Goal: Transaction & Acquisition: Purchase product/service

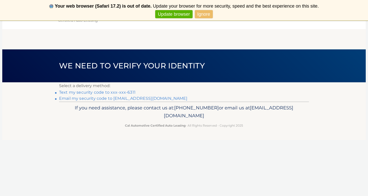
click at [124, 91] on link "Text my security code to xxx-xxx-6311" at bounding box center [97, 92] width 77 height 5
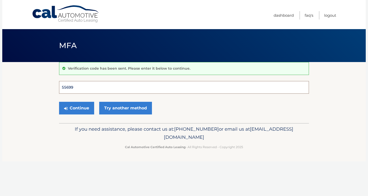
type input "556992"
click at [77, 108] on button "Continue" at bounding box center [76, 108] width 35 height 13
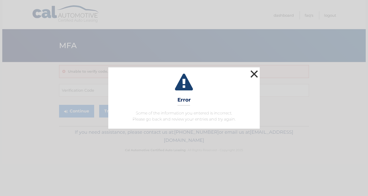
click at [255, 73] on button "×" at bounding box center [254, 74] width 10 height 10
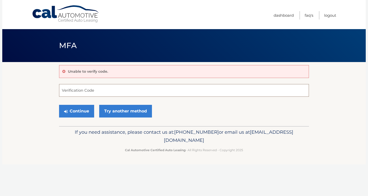
click at [95, 92] on input "Verification Code" at bounding box center [184, 90] width 250 height 13
type input "375482"
click at [77, 111] on button "Continue" at bounding box center [76, 111] width 35 height 13
click at [84, 112] on button "Continue" at bounding box center [76, 111] width 35 height 13
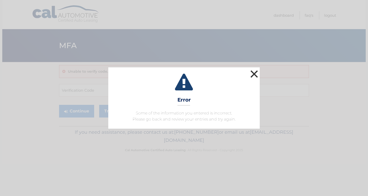
click at [256, 73] on button "×" at bounding box center [254, 74] width 10 height 10
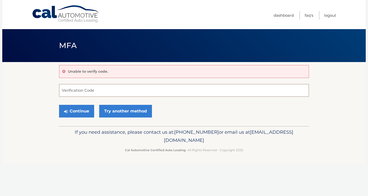
click at [101, 95] on input "Verification Code" at bounding box center [184, 90] width 250 height 13
type input "375482"
click at [85, 111] on button "Continue" at bounding box center [76, 111] width 35 height 13
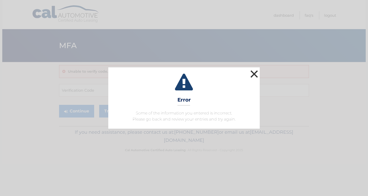
click at [255, 73] on button "×" at bounding box center [254, 74] width 10 height 10
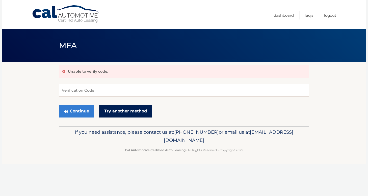
click at [113, 108] on link "Try another method" at bounding box center [125, 111] width 53 height 13
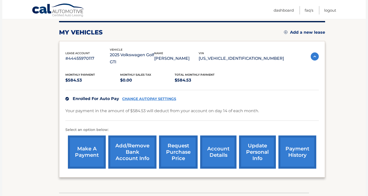
scroll to position [66, 0]
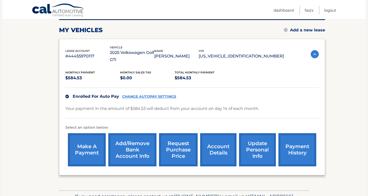
click at [85, 141] on link "make a payment" at bounding box center [87, 149] width 38 height 33
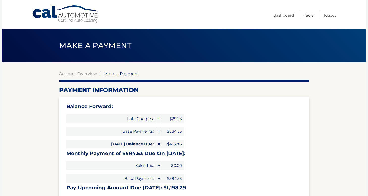
select select "ZTRmNmYyOTctYTQwOC00OTYyLThmYTAtYWU5NTNhOGU1MGQw"
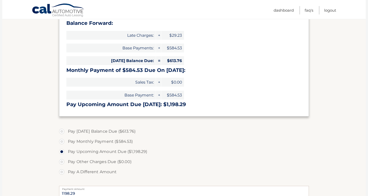
scroll to position [88, 0]
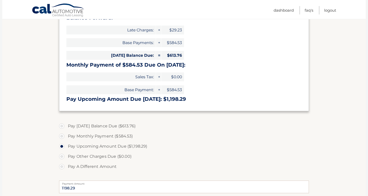
click at [63, 125] on label "Pay [DATE] Balance Due ($613.76)" at bounding box center [184, 126] width 250 height 10
click at [63, 125] on input "Pay [DATE] Balance Due ($613.76)" at bounding box center [63, 125] width 5 height 8
radio input "true"
type input "613.76"
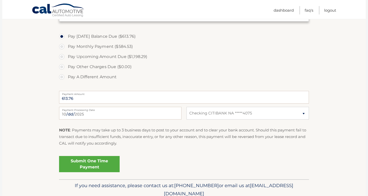
scroll to position [182, 0]
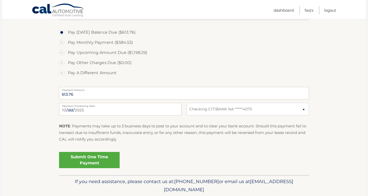
click at [84, 158] on link "Submit One Time Payment" at bounding box center [89, 160] width 61 height 16
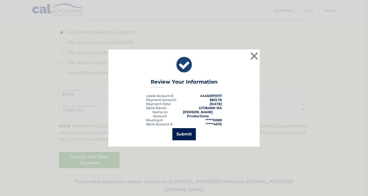
click at [181, 131] on button "Submit" at bounding box center [184, 134] width 23 height 12
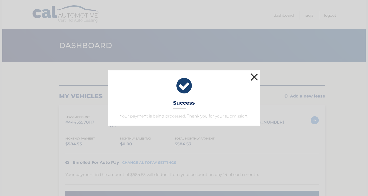
click at [254, 75] on button "×" at bounding box center [254, 77] width 10 height 10
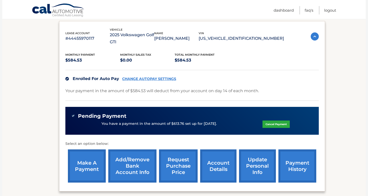
scroll to position [106, 0]
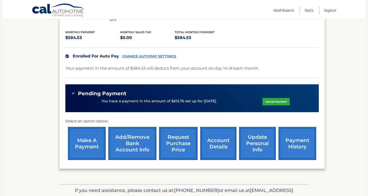
click at [294, 134] on link "payment history" at bounding box center [298, 143] width 38 height 33
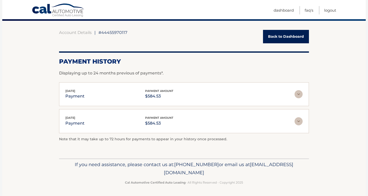
scroll to position [41, 0]
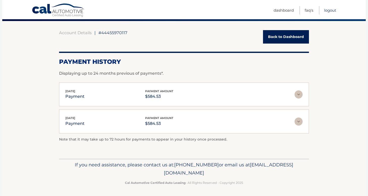
click at [331, 9] on link "Logout" at bounding box center [330, 10] width 12 height 8
